Goal: Transaction & Acquisition: Purchase product/service

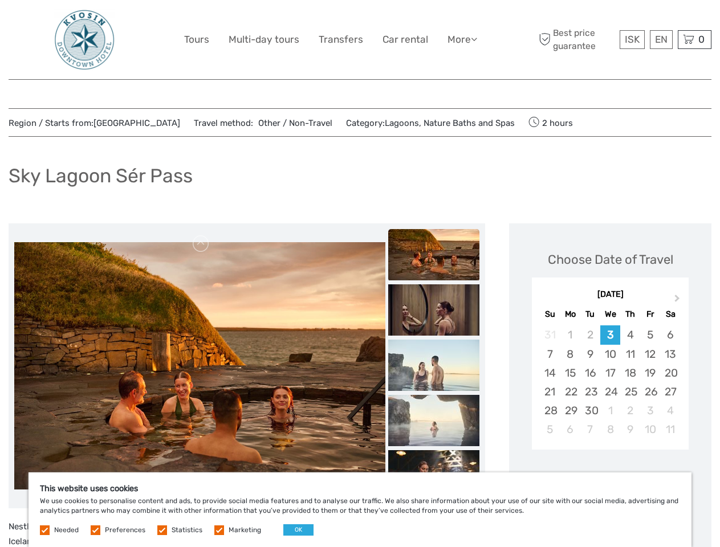
click at [461, 39] on link "More" at bounding box center [463, 39] width 30 height 17
click at [475, 39] on icon at bounding box center [474, 39] width 6 height 10
click at [632, 39] on span "ISK" at bounding box center [632, 39] width 15 height 11
click at [661, 39] on div "EN English Español Deutsch" at bounding box center [661, 39] width 23 height 19
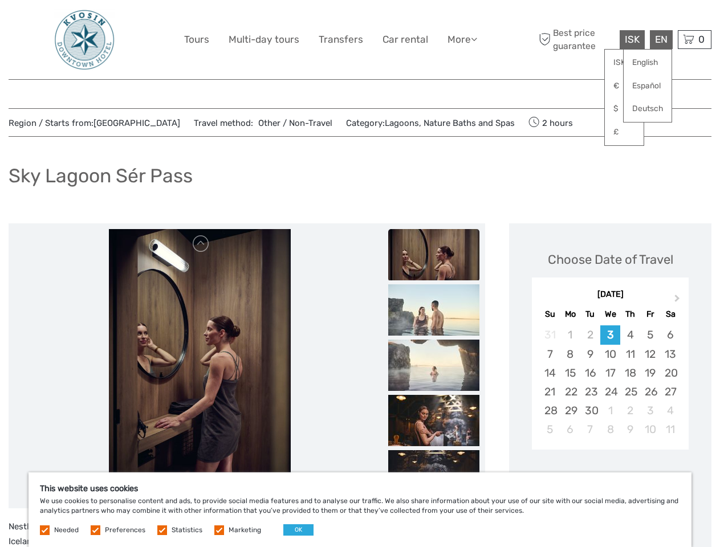
click at [694, 39] on div "0 Items Total 0 ISK Checkout The shopping cart is empty." at bounding box center [695, 39] width 34 height 19
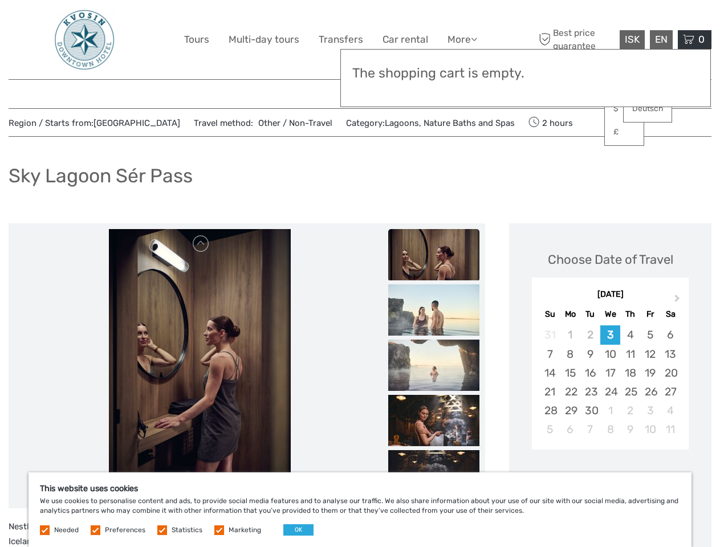
click at [200, 366] on img at bounding box center [200, 366] width 182 height 274
click at [201, 244] on link at bounding box center [201, 244] width 18 height 18
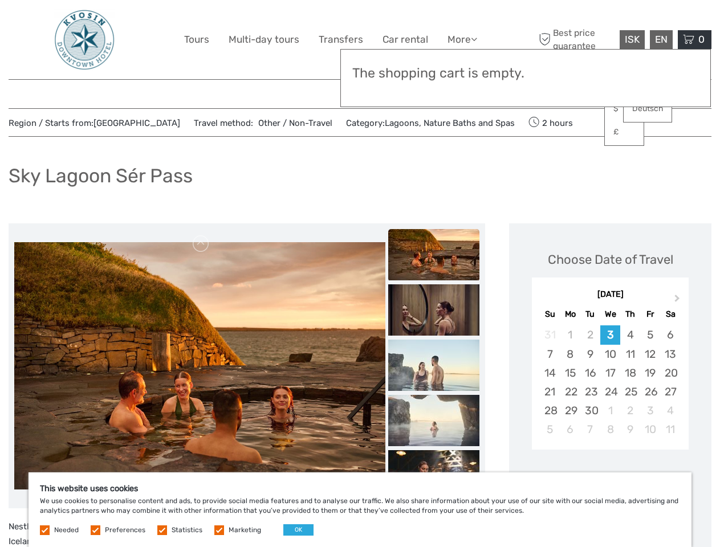
click at [434, 90] on div "Items Total 0 ISK Checkout The shopping cart is empty." at bounding box center [525, 78] width 371 height 58
click at [434, 89] on div "Items Total 0 ISK Checkout The shopping cart is empty." at bounding box center [525, 78] width 371 height 58
